Goal: Information Seeking & Learning: Learn about a topic

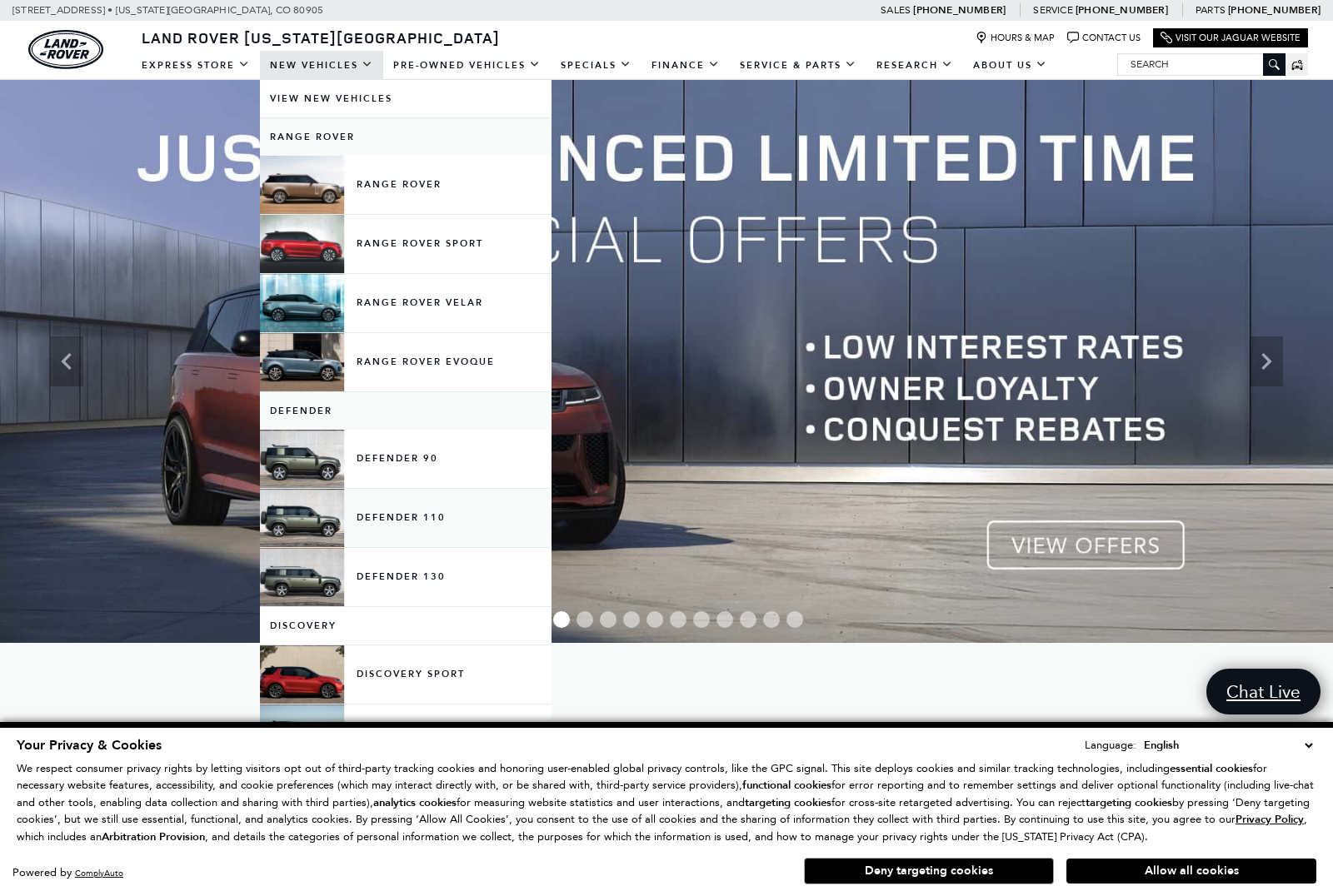
click at [404, 517] on link "Defender 110" at bounding box center [406, 518] width 292 height 59
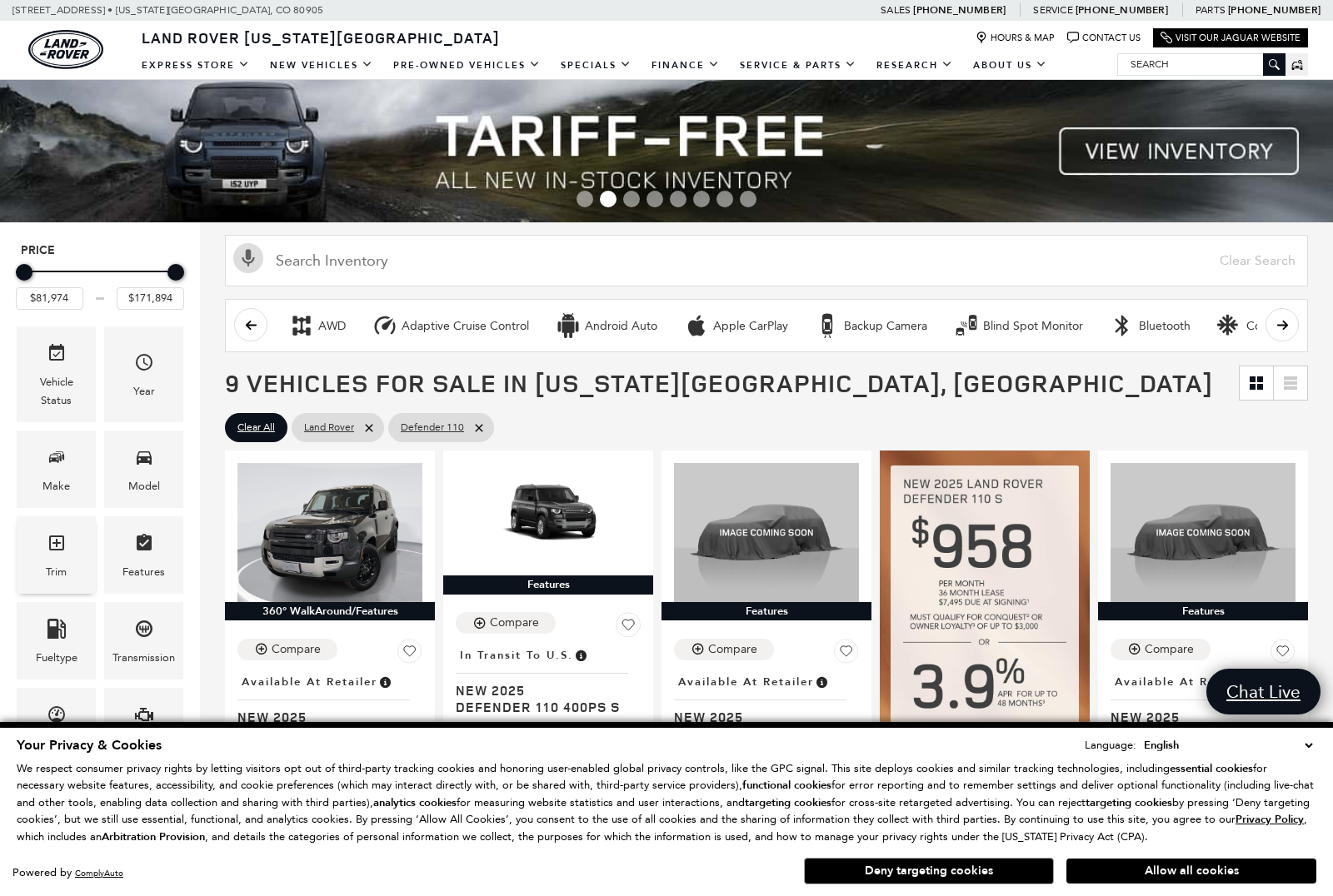
click at [67, 556] on div "Trim" at bounding box center [57, 555] width 79 height 77
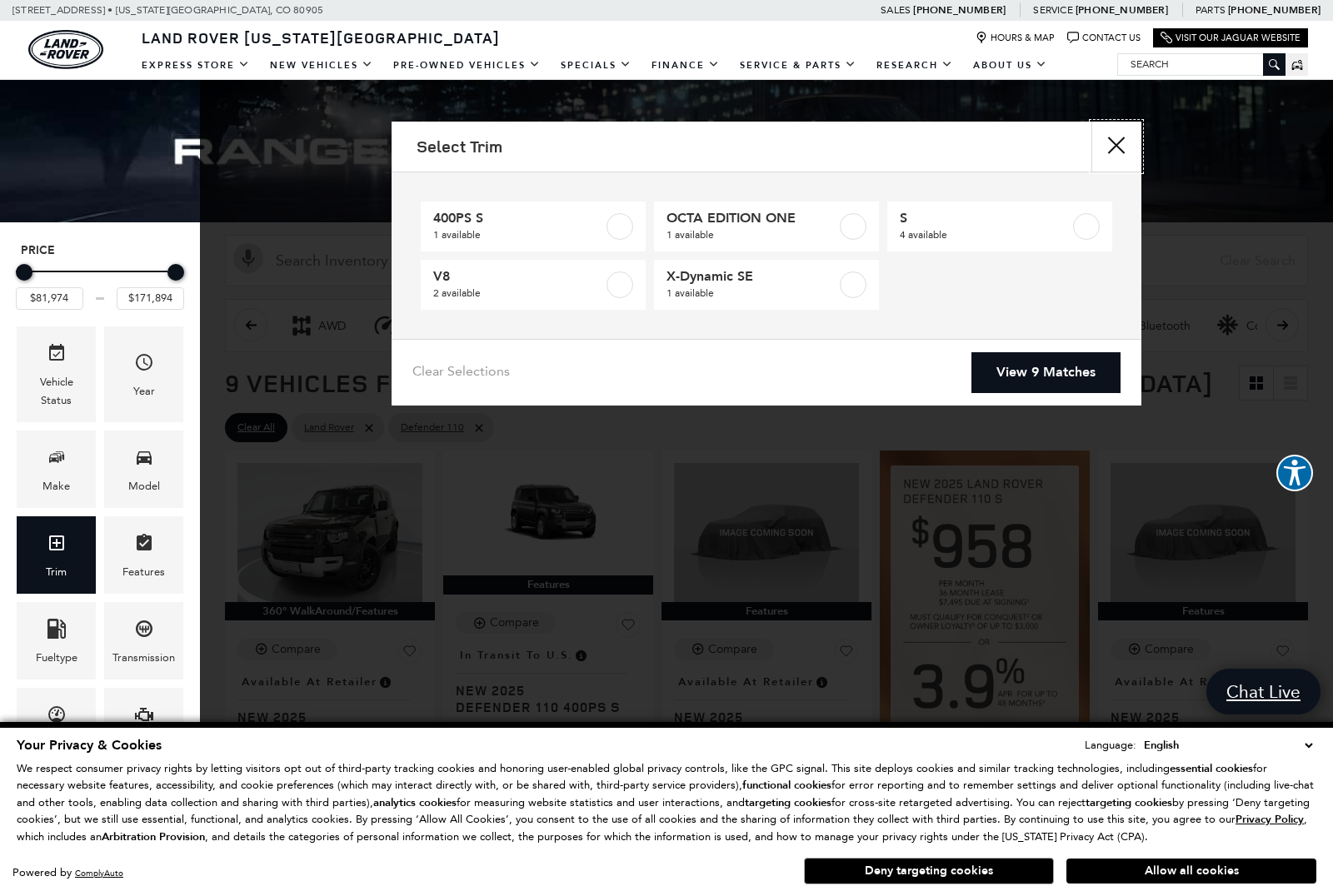
click at [1118, 141] on button "Close" at bounding box center [1117, 147] width 50 height 50
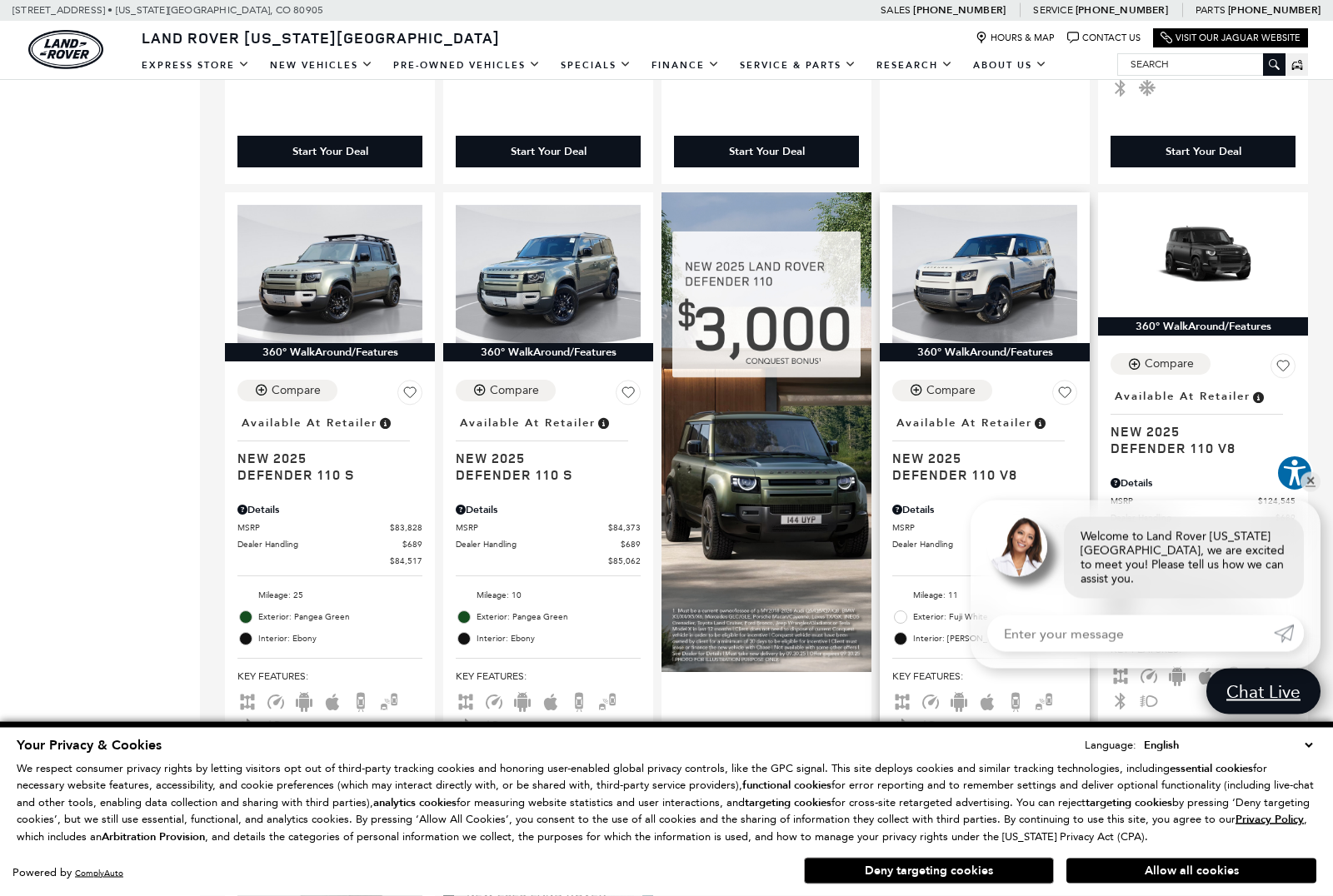
scroll to position [933, 0]
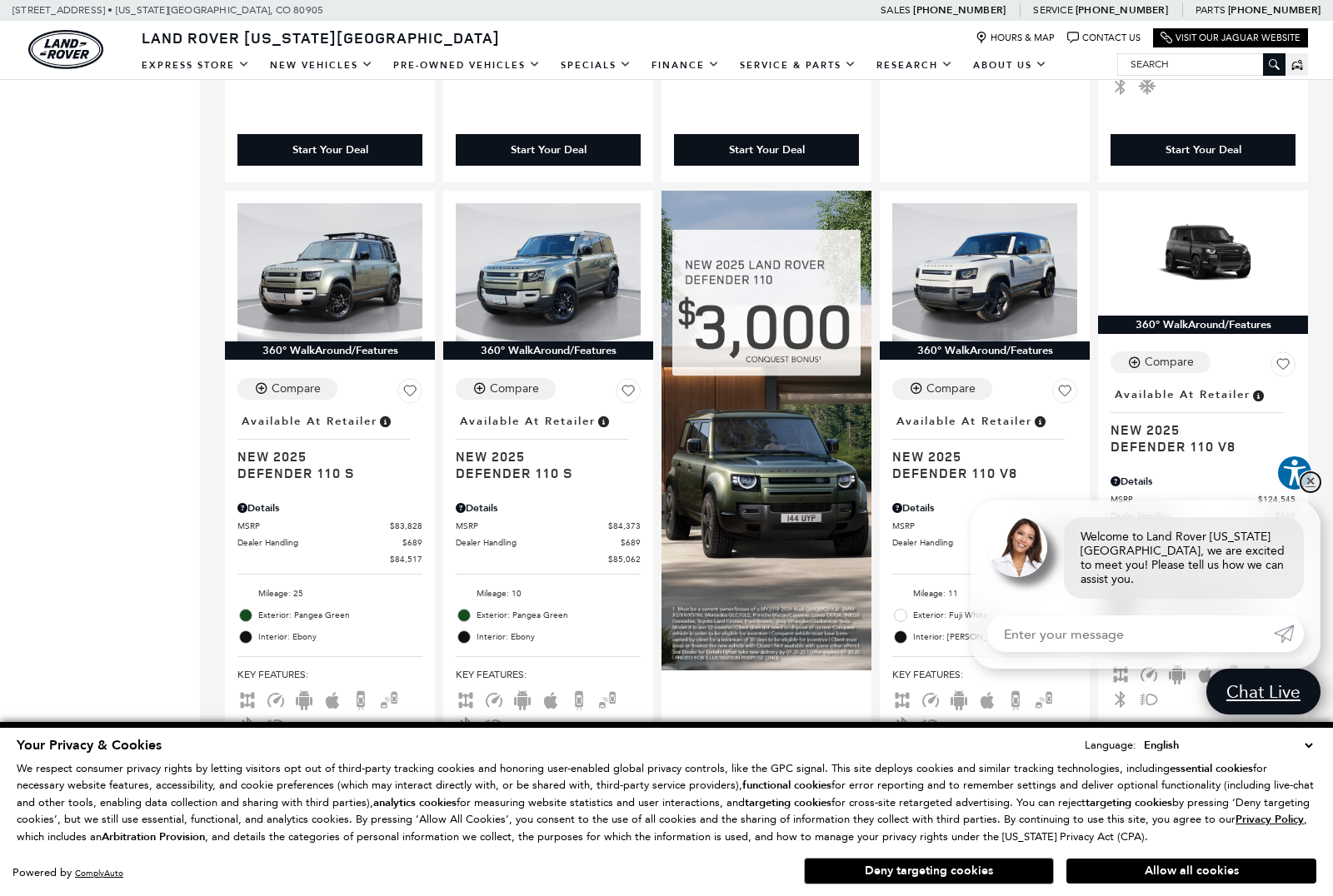
click at [1311, 492] on link "✕" at bounding box center [1310, 482] width 20 height 20
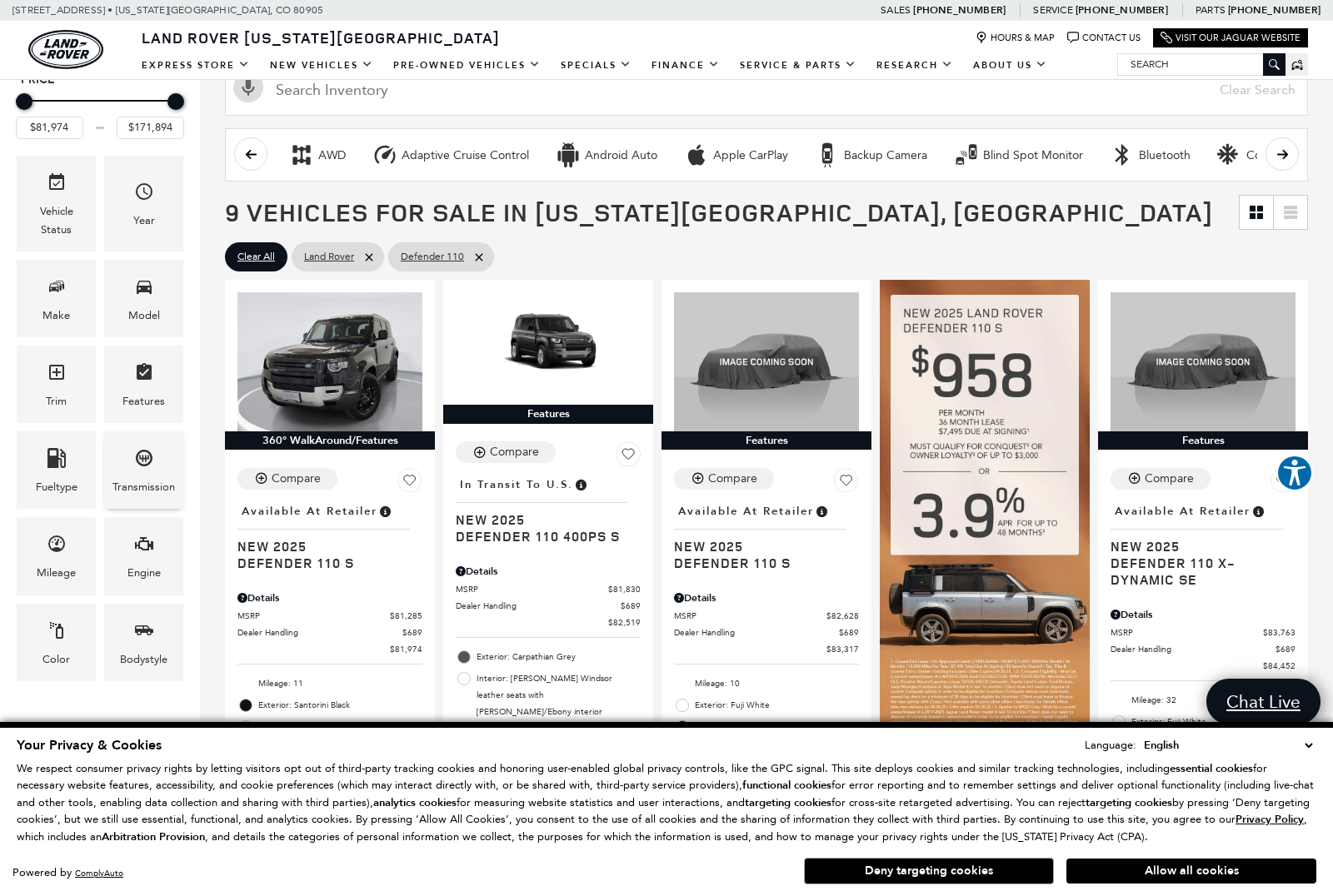
scroll to position [246, 0]
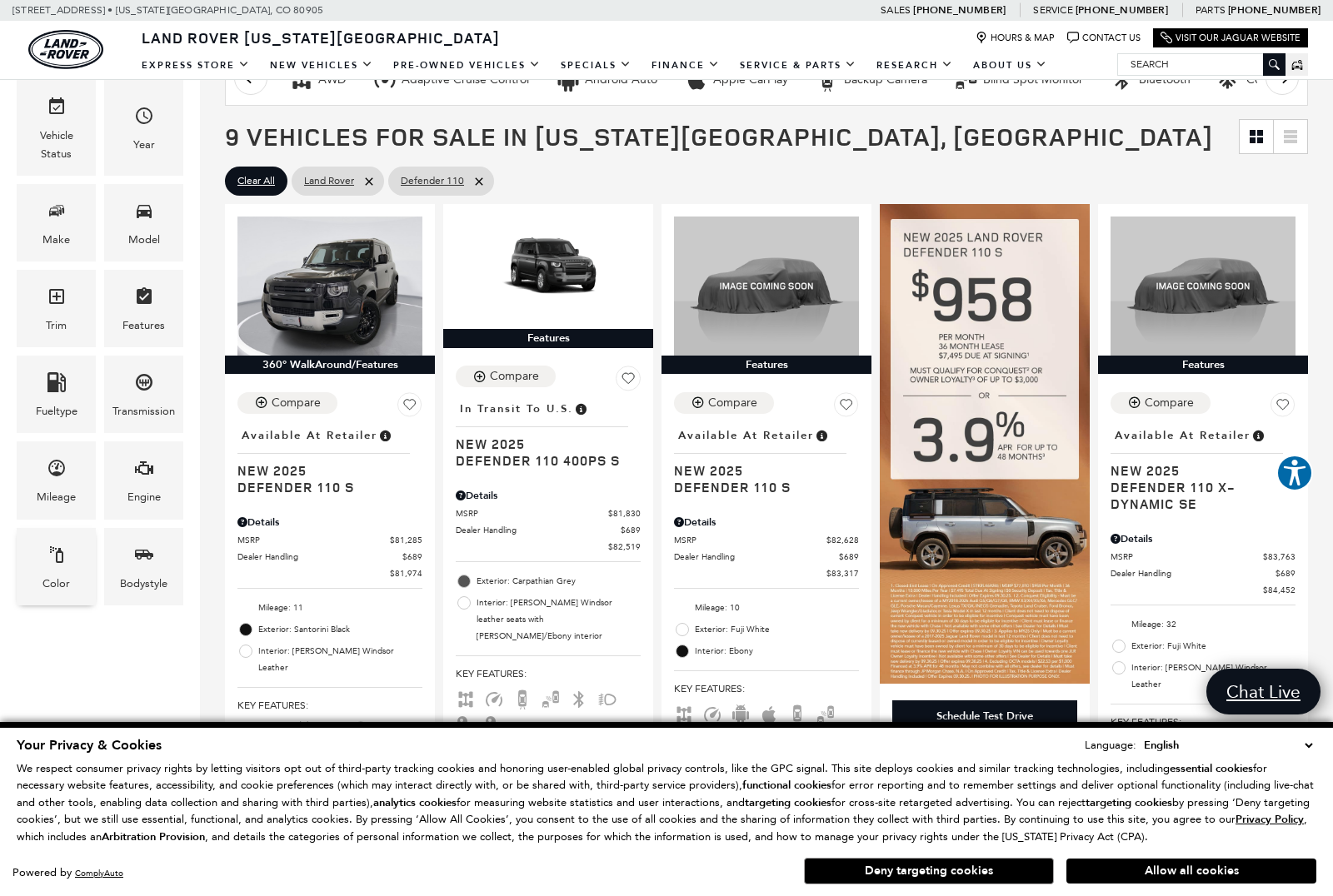
click at [50, 565] on icon "Color" at bounding box center [57, 555] width 20 height 20
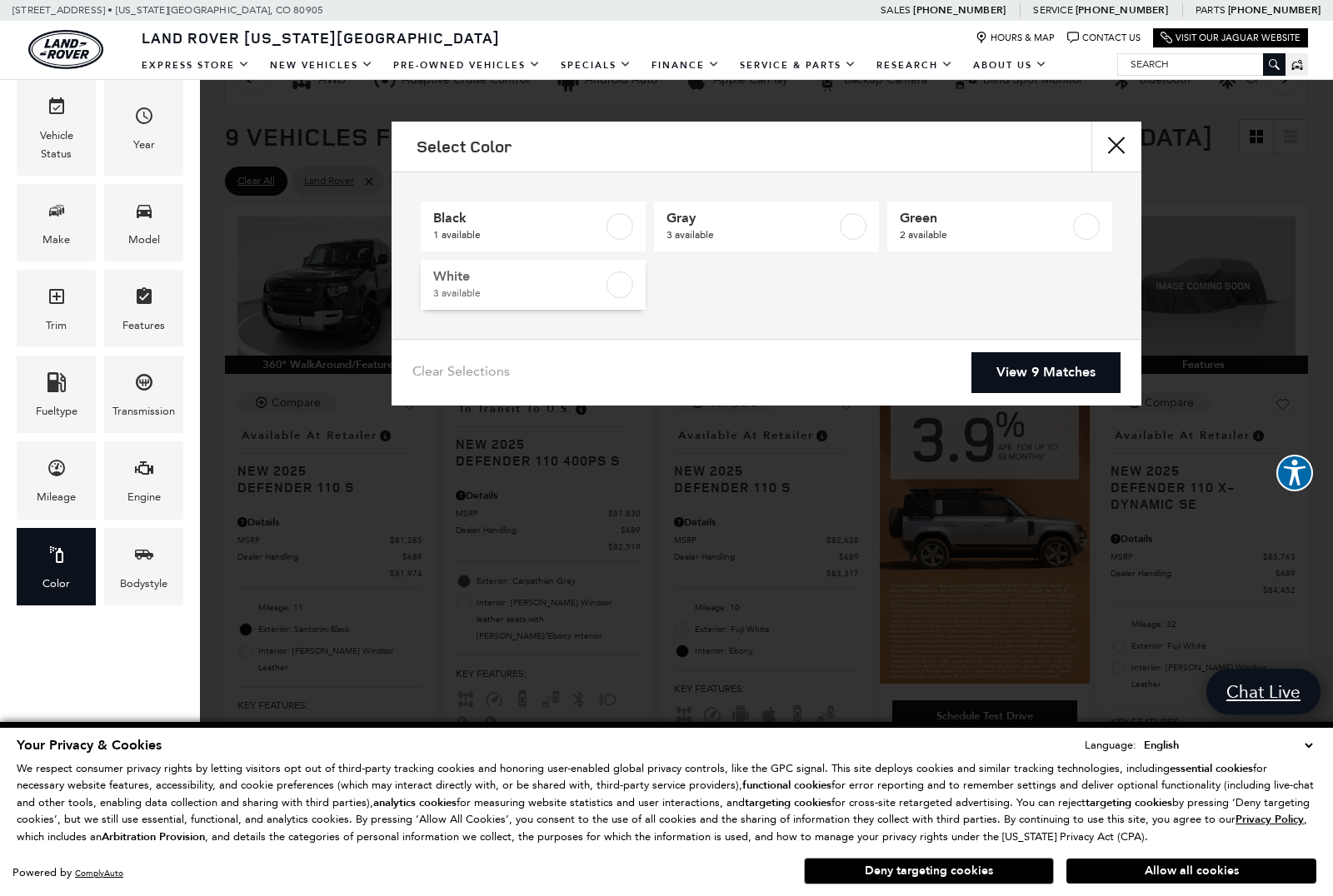
click at [618, 285] on label at bounding box center [619, 285] width 27 height 27
type input "$83,317"
type input "$118,784"
checkbox input "true"
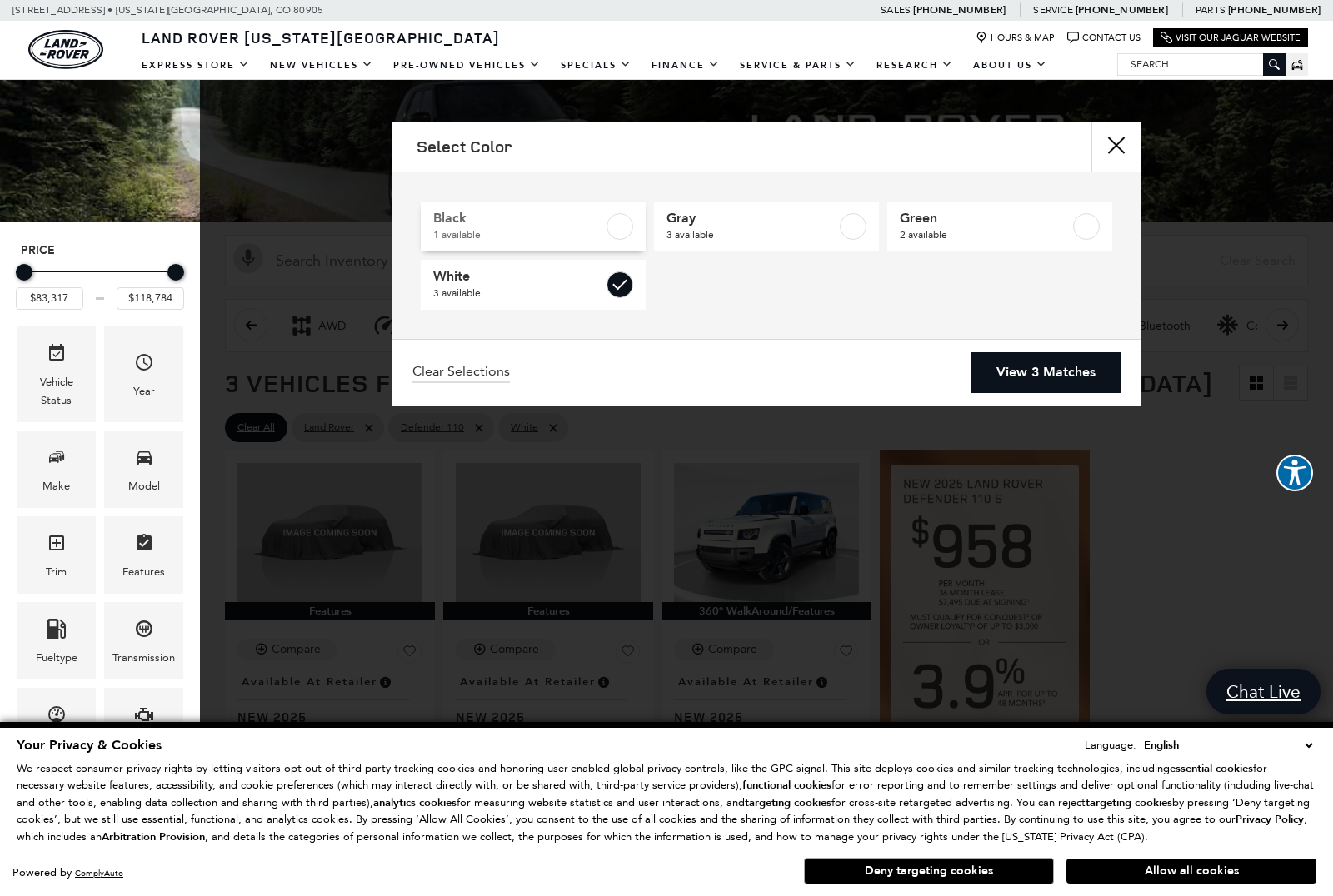
click at [620, 230] on label at bounding box center [619, 226] width 27 height 27
type input "$81,974"
checkbox input "true"
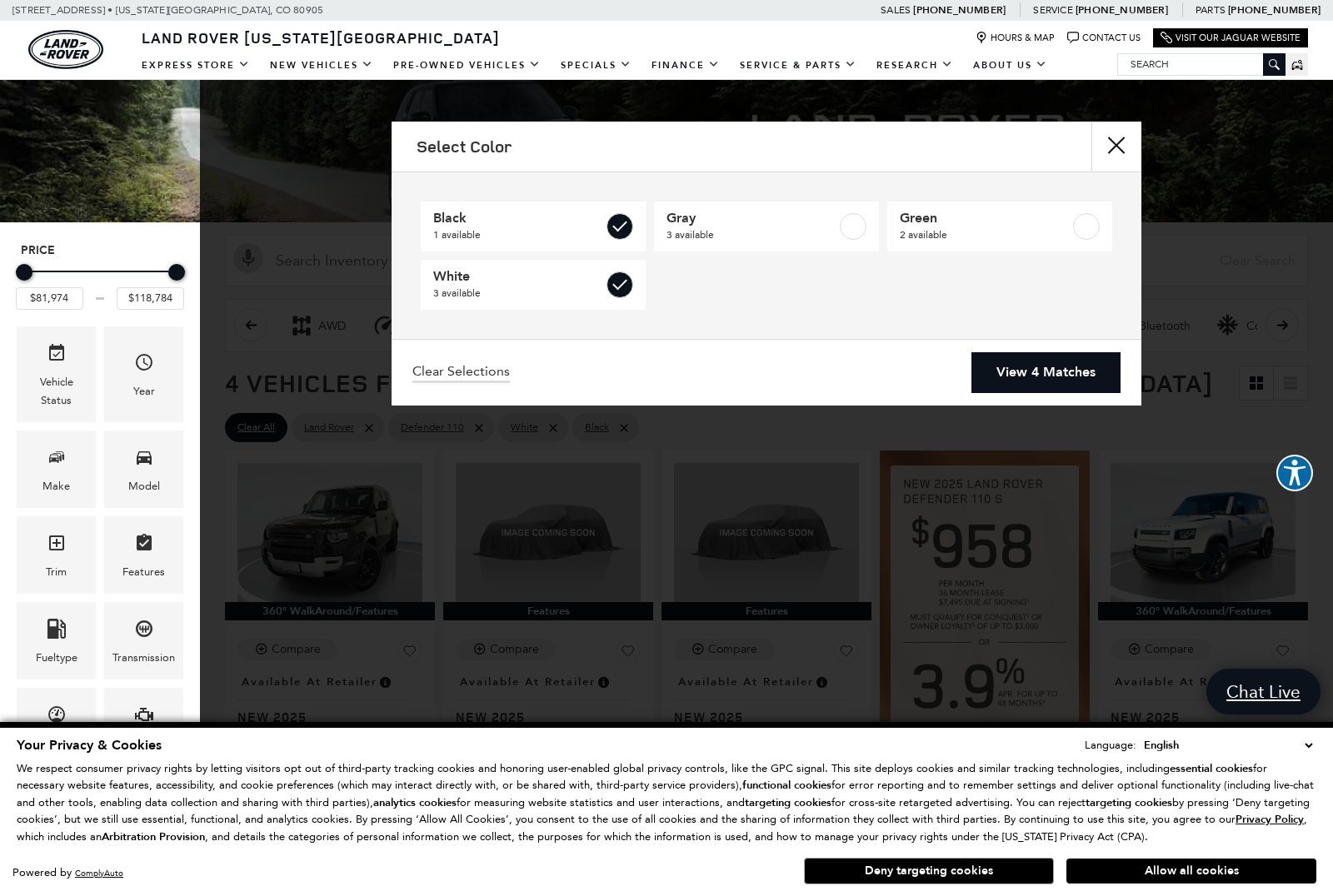
click at [1058, 370] on link "View 4 Matches" at bounding box center [1046, 372] width 149 height 41
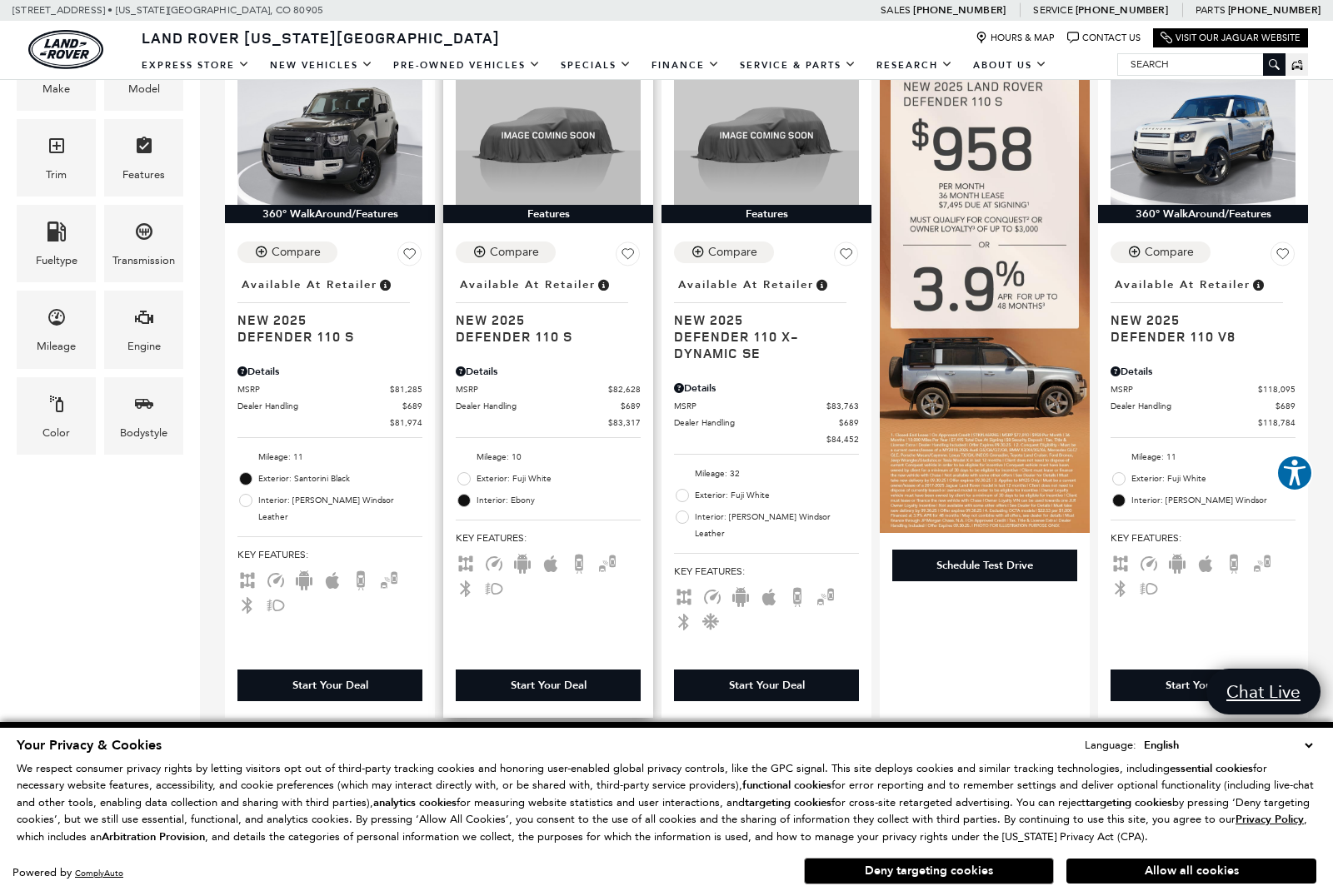
scroll to position [392, 0]
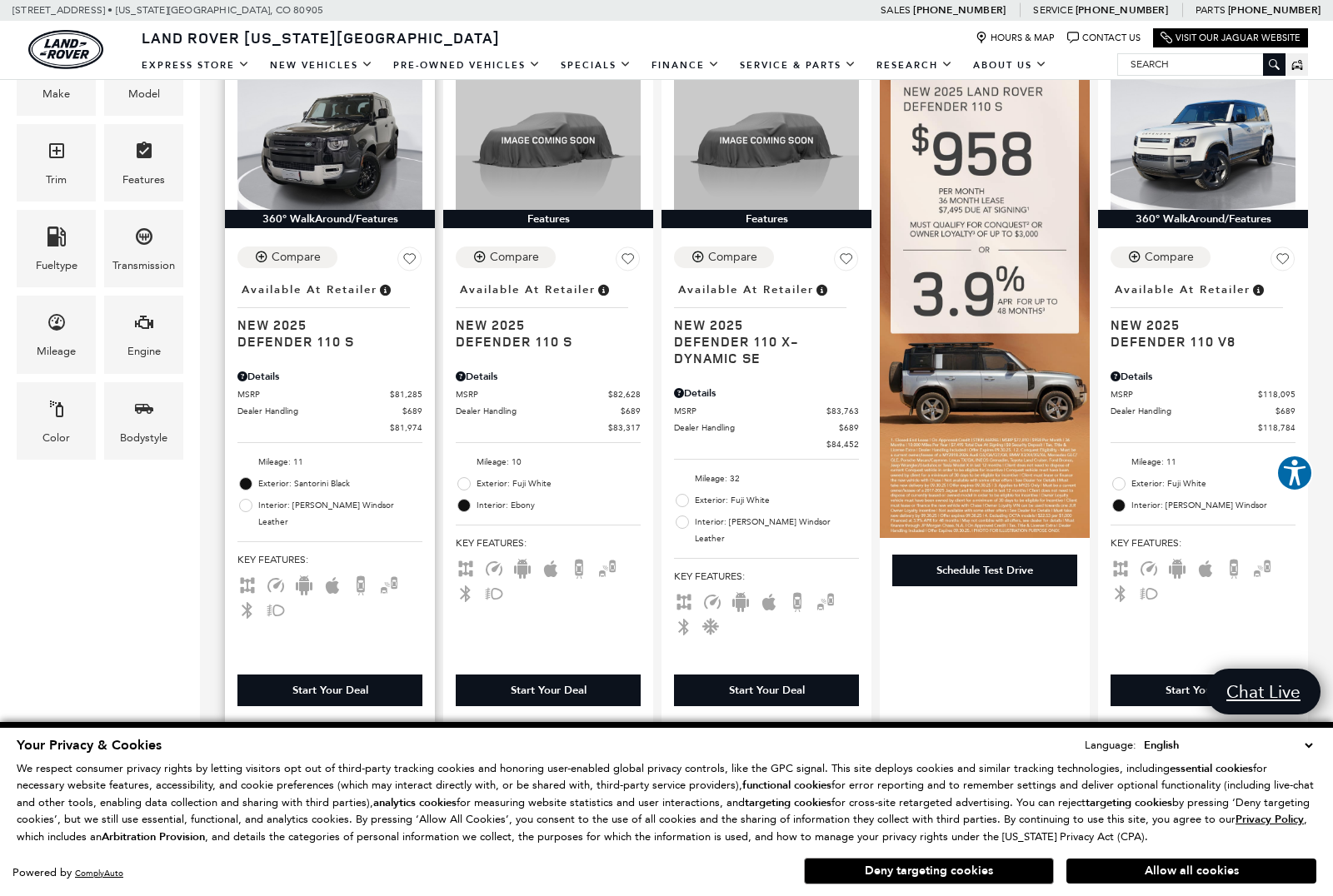
click at [283, 328] on span "New 2025" at bounding box center [324, 324] width 173 height 17
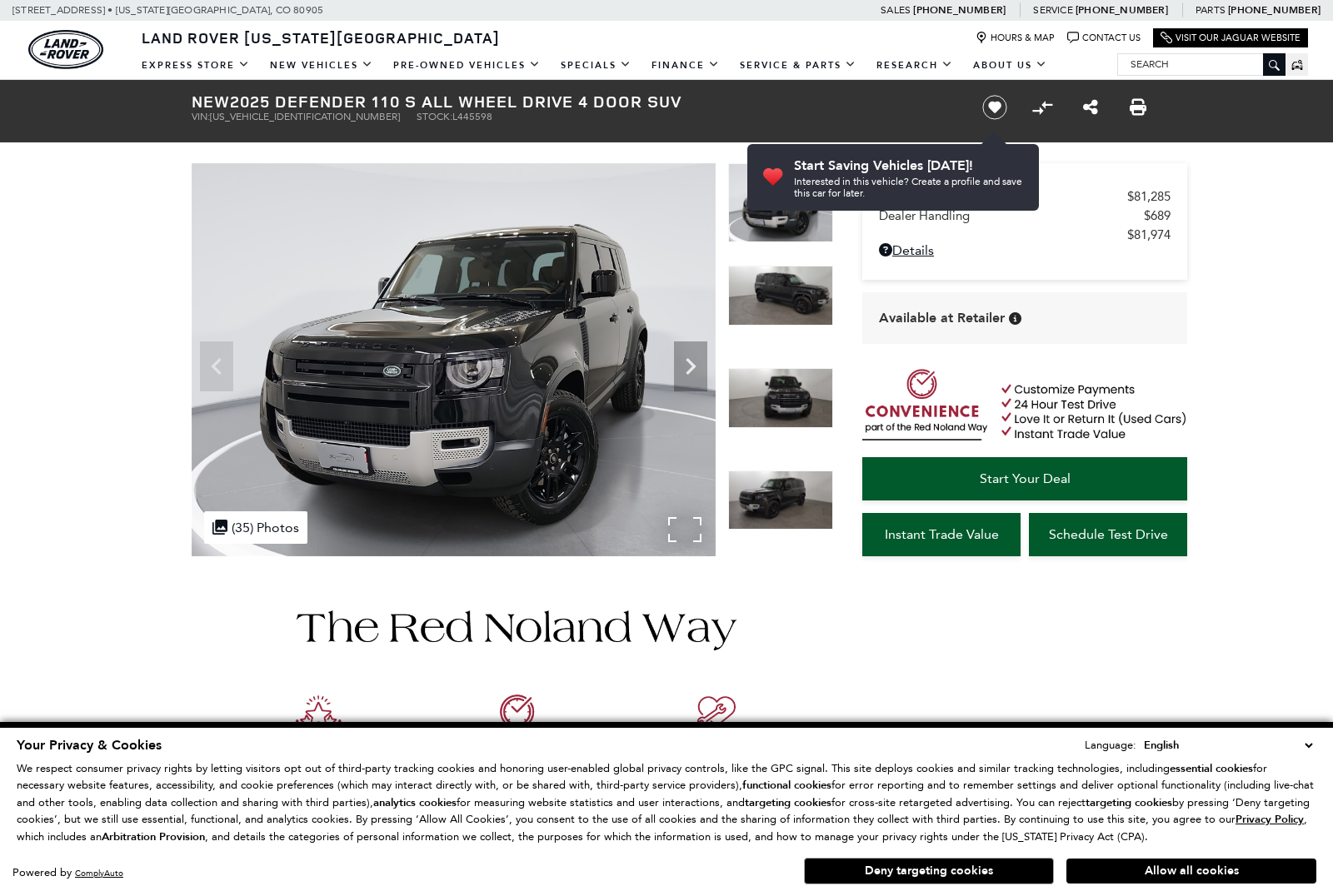
click at [590, 379] on img at bounding box center [454, 360] width 524 height 393
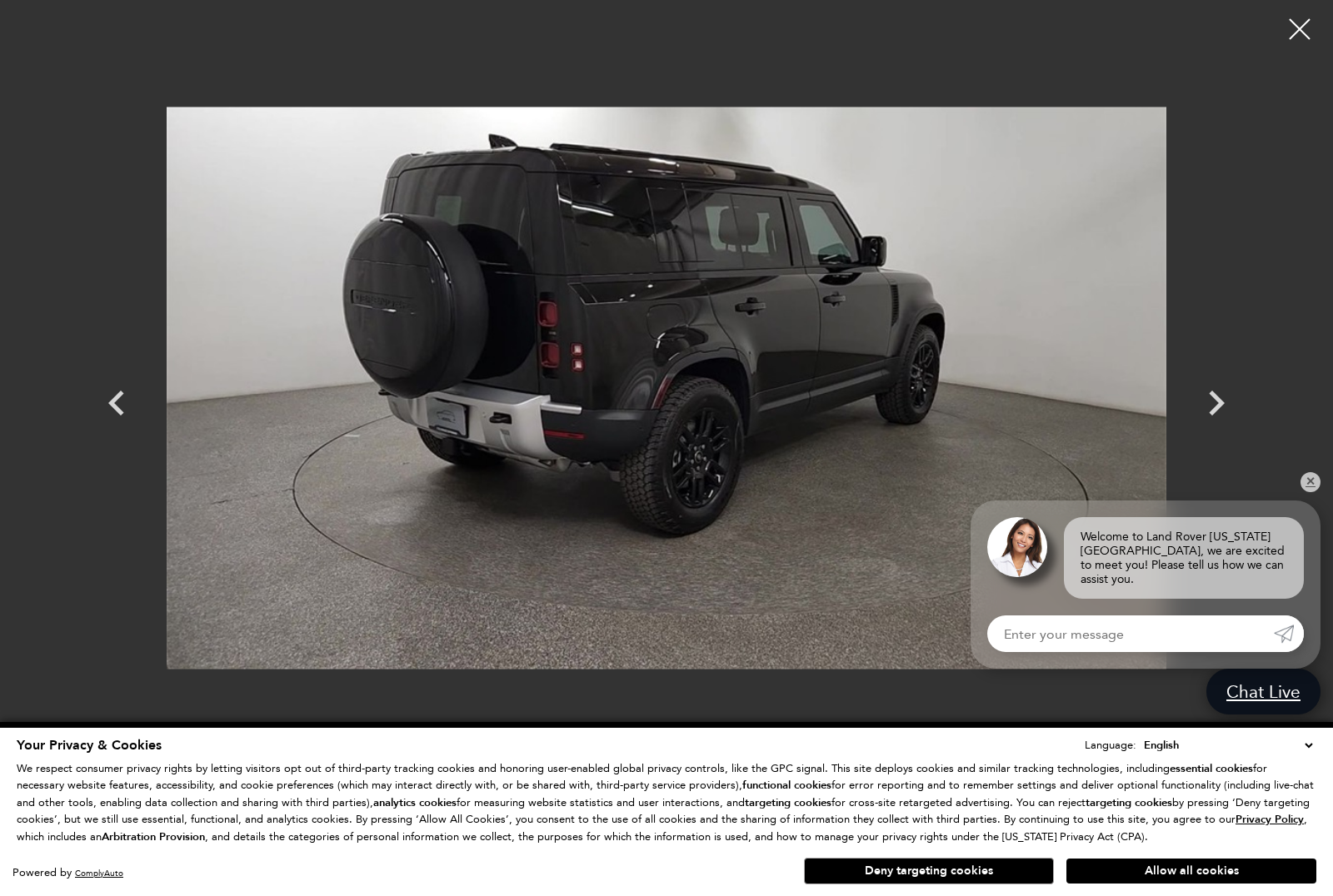
click at [1299, 34] on div at bounding box center [1300, 29] width 42 height 42
